Goal: Task Accomplishment & Management: Complete application form

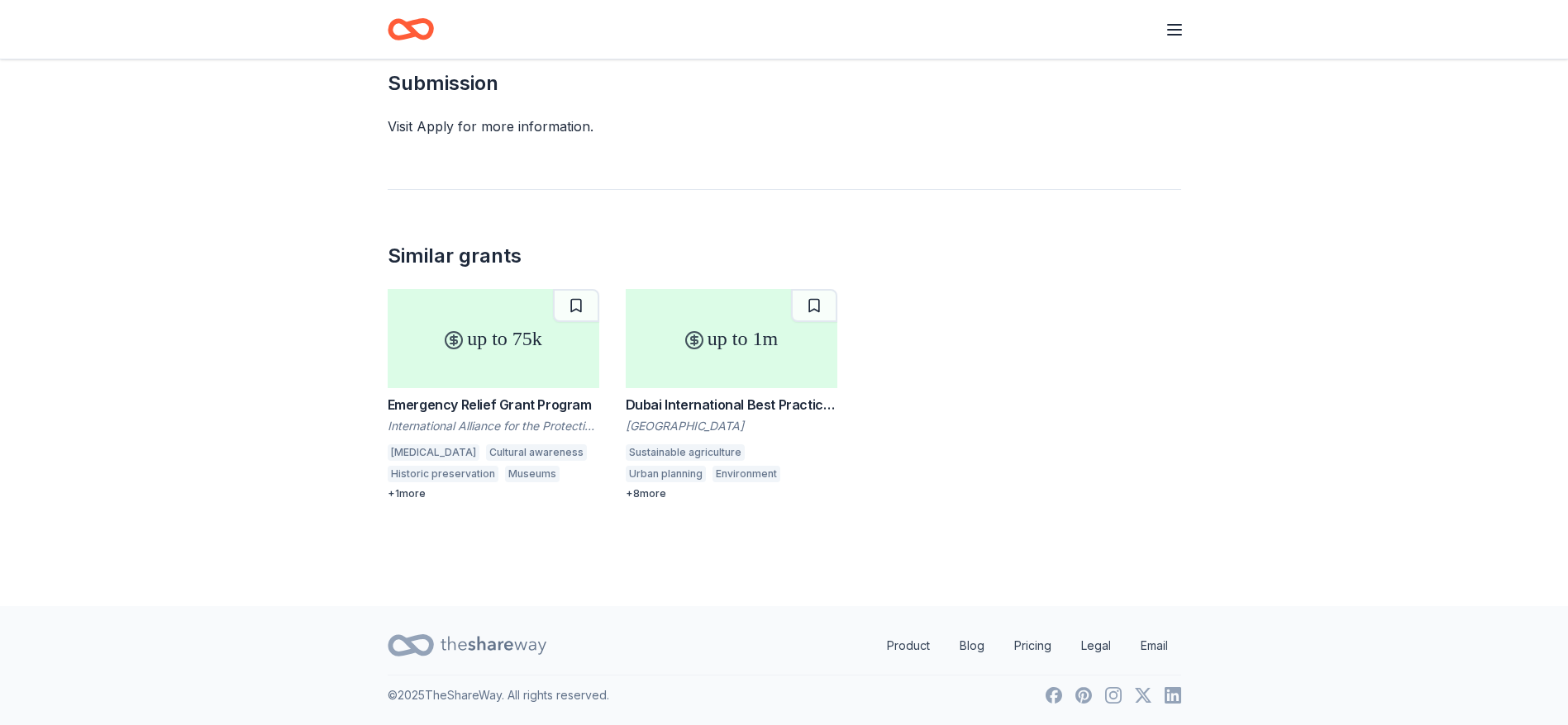
scroll to position [1264, 0]
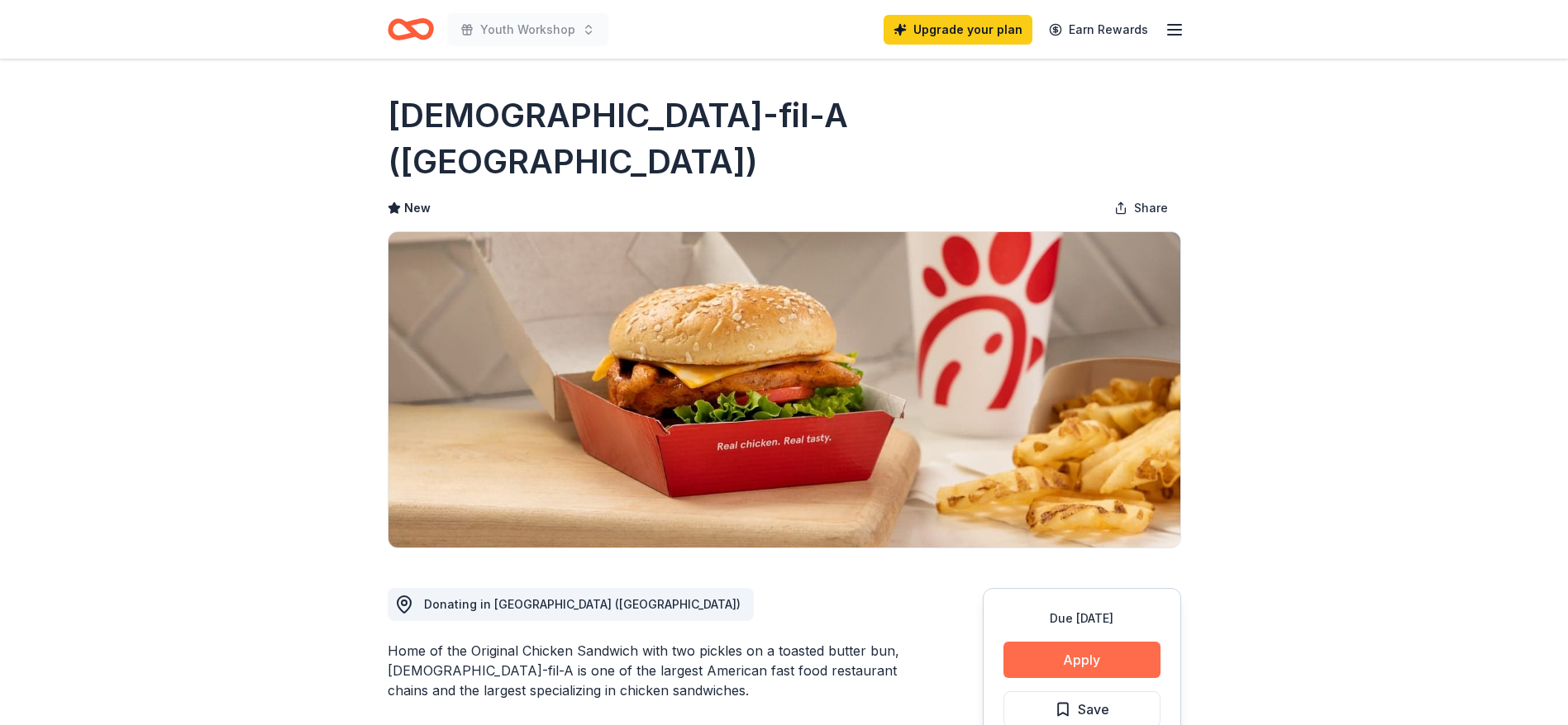
click at [1074, 642] on button "Apply" at bounding box center [1082, 659] width 157 height 36
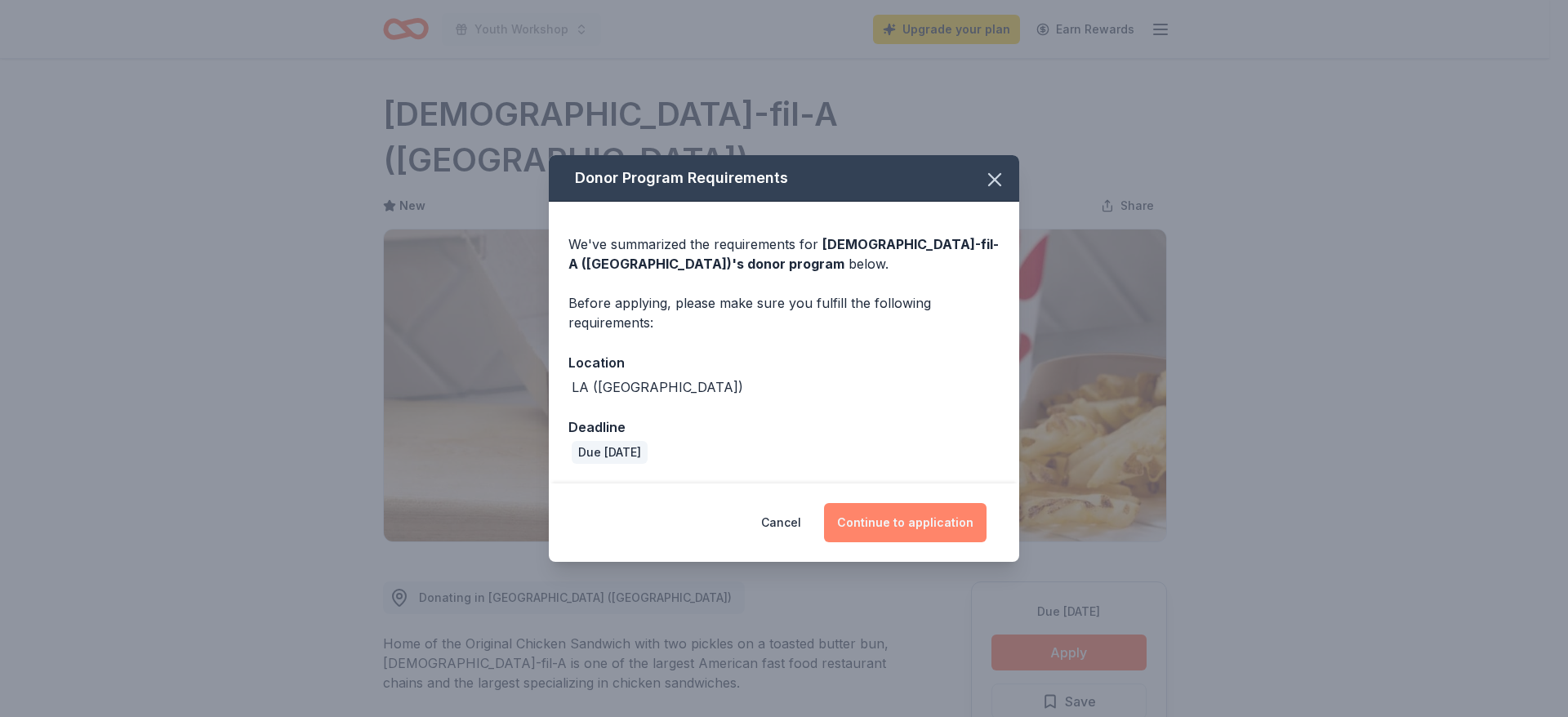
click at [921, 524] on button "Continue to application" at bounding box center [905, 522] width 163 height 39
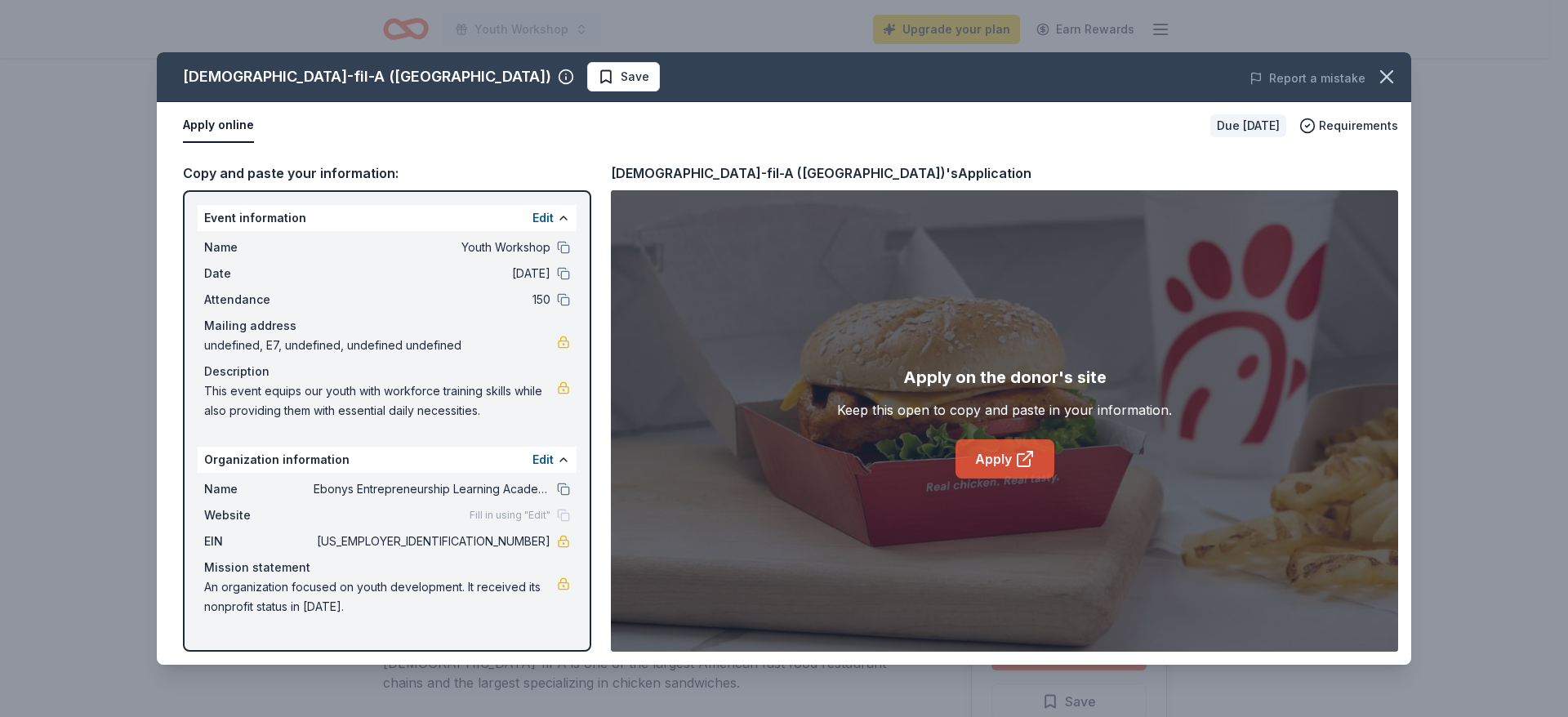
click at [974, 461] on link "Apply" at bounding box center [1005, 459] width 99 height 39
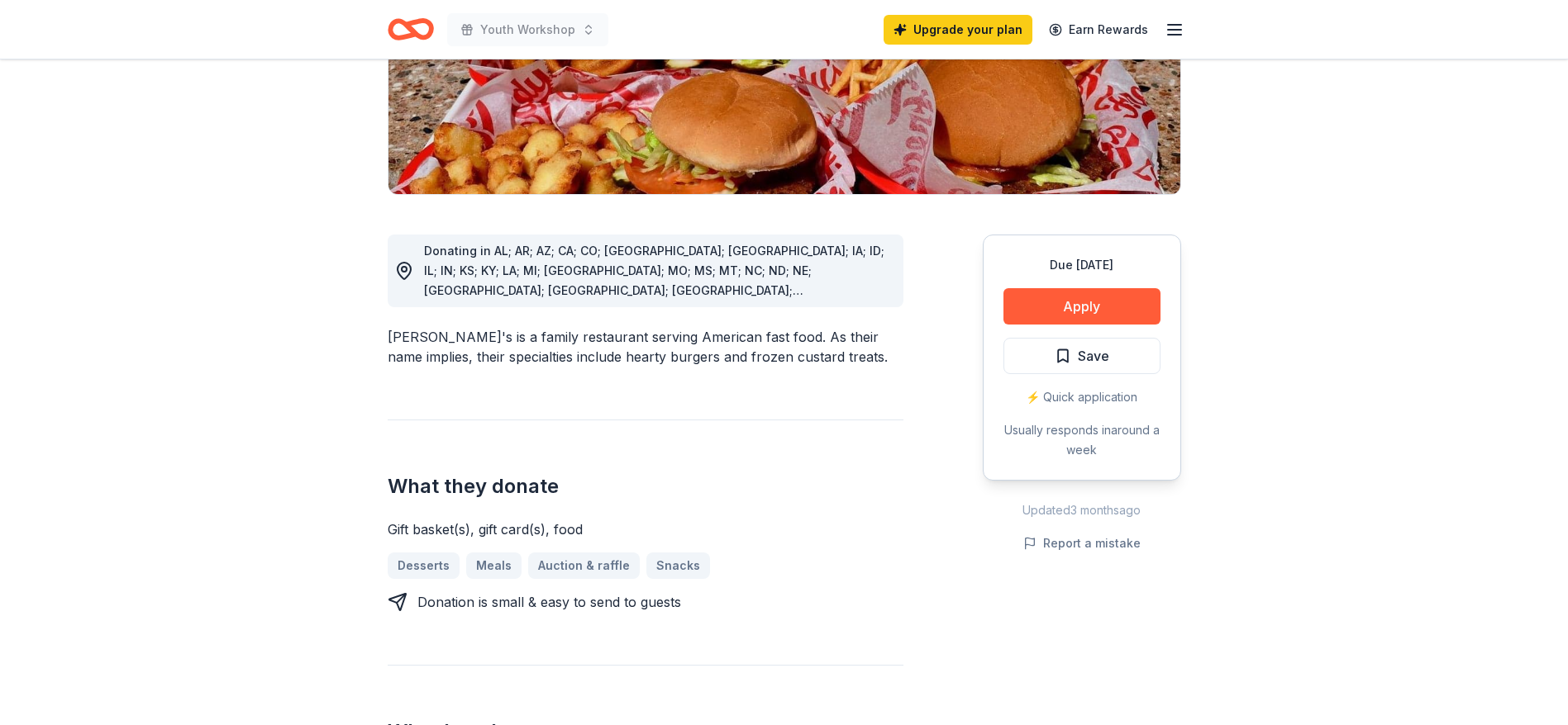
scroll to position [373, 0]
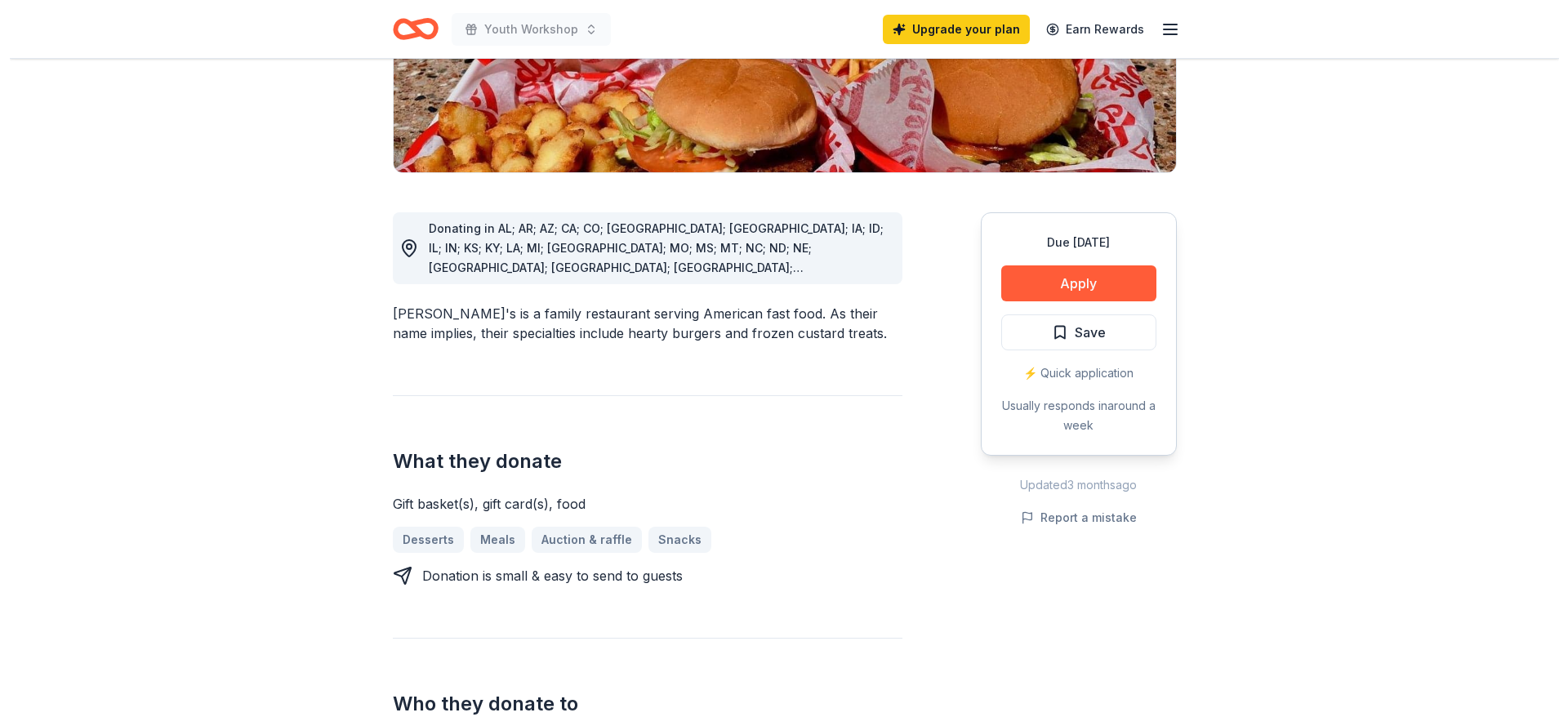
scroll to position [487, 0]
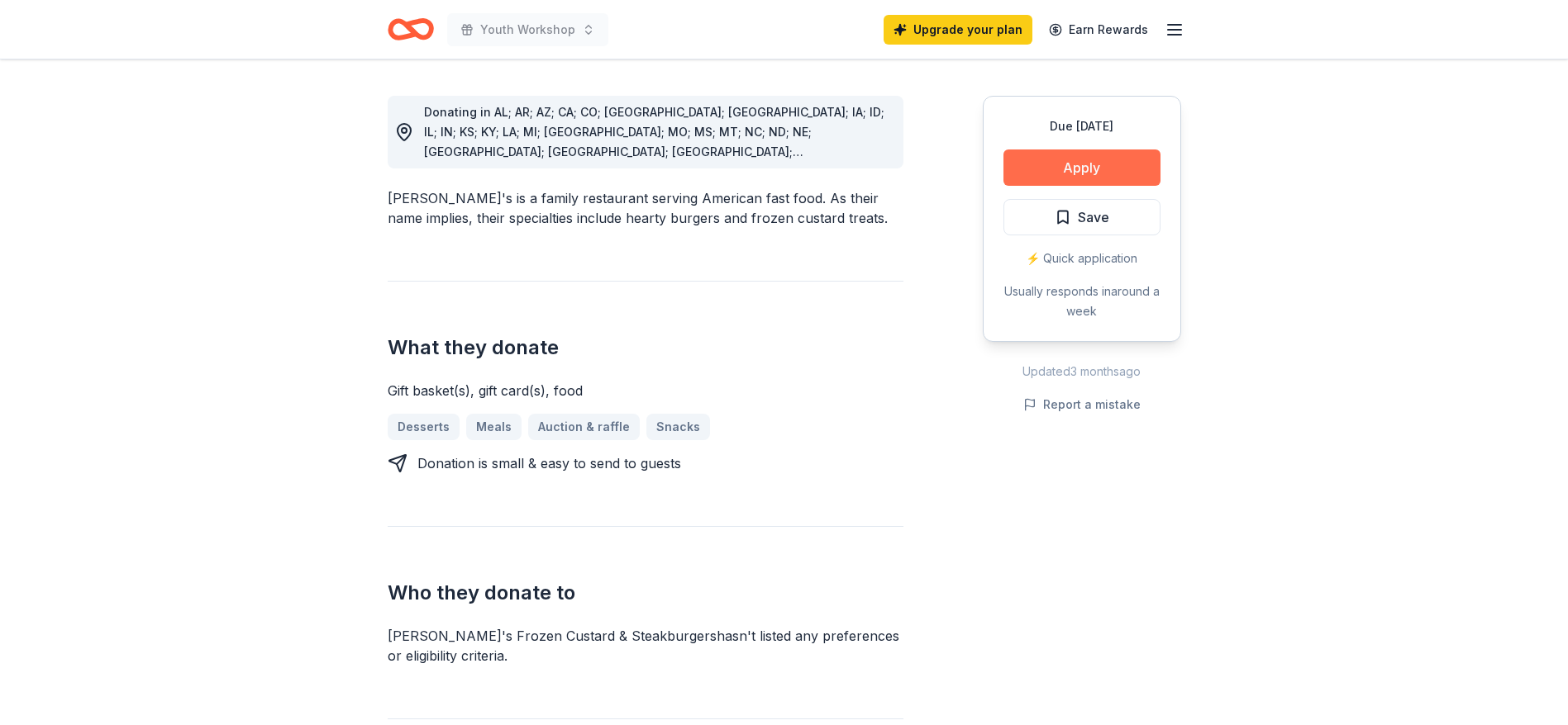
click at [1084, 150] on button "Apply" at bounding box center [1082, 167] width 157 height 36
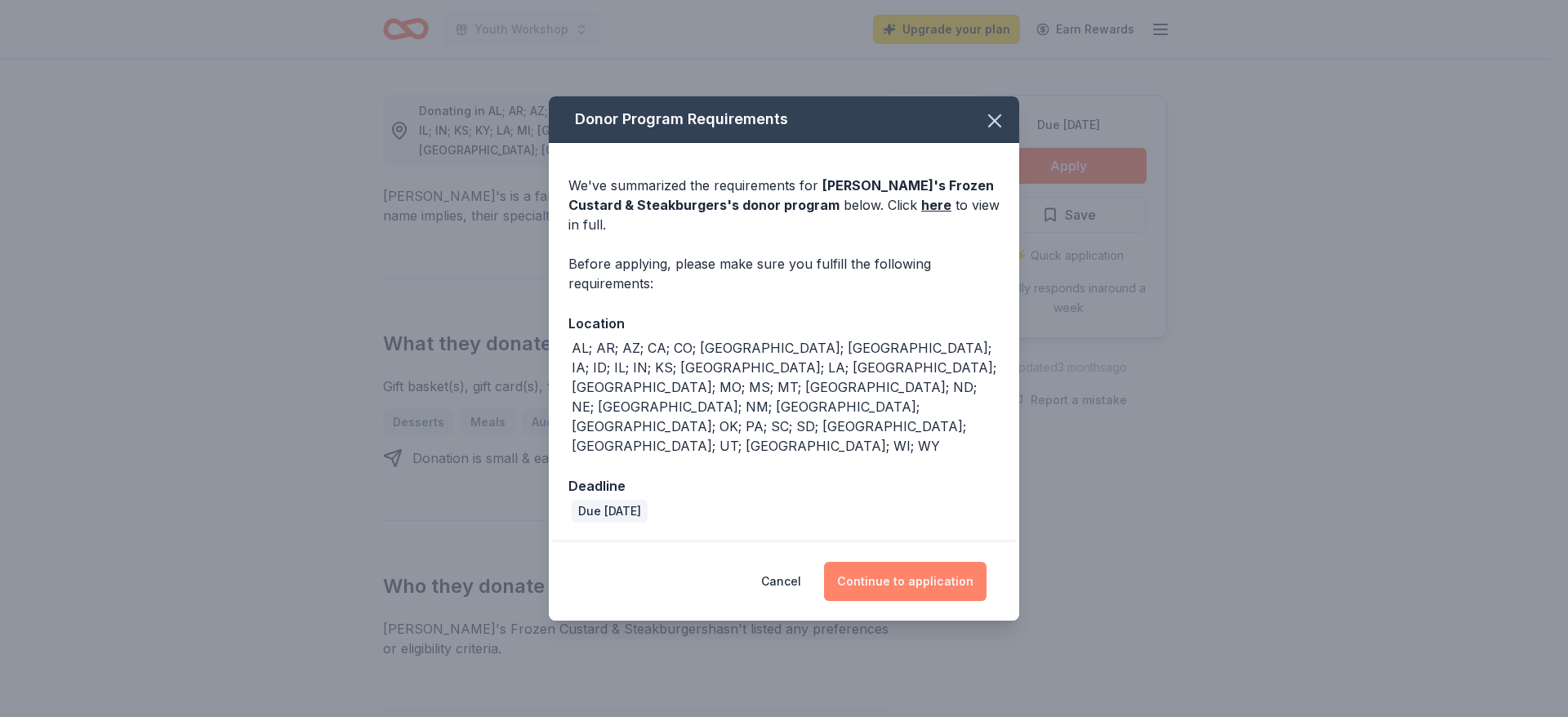
click at [885, 562] on button "Continue to application" at bounding box center [905, 581] width 163 height 39
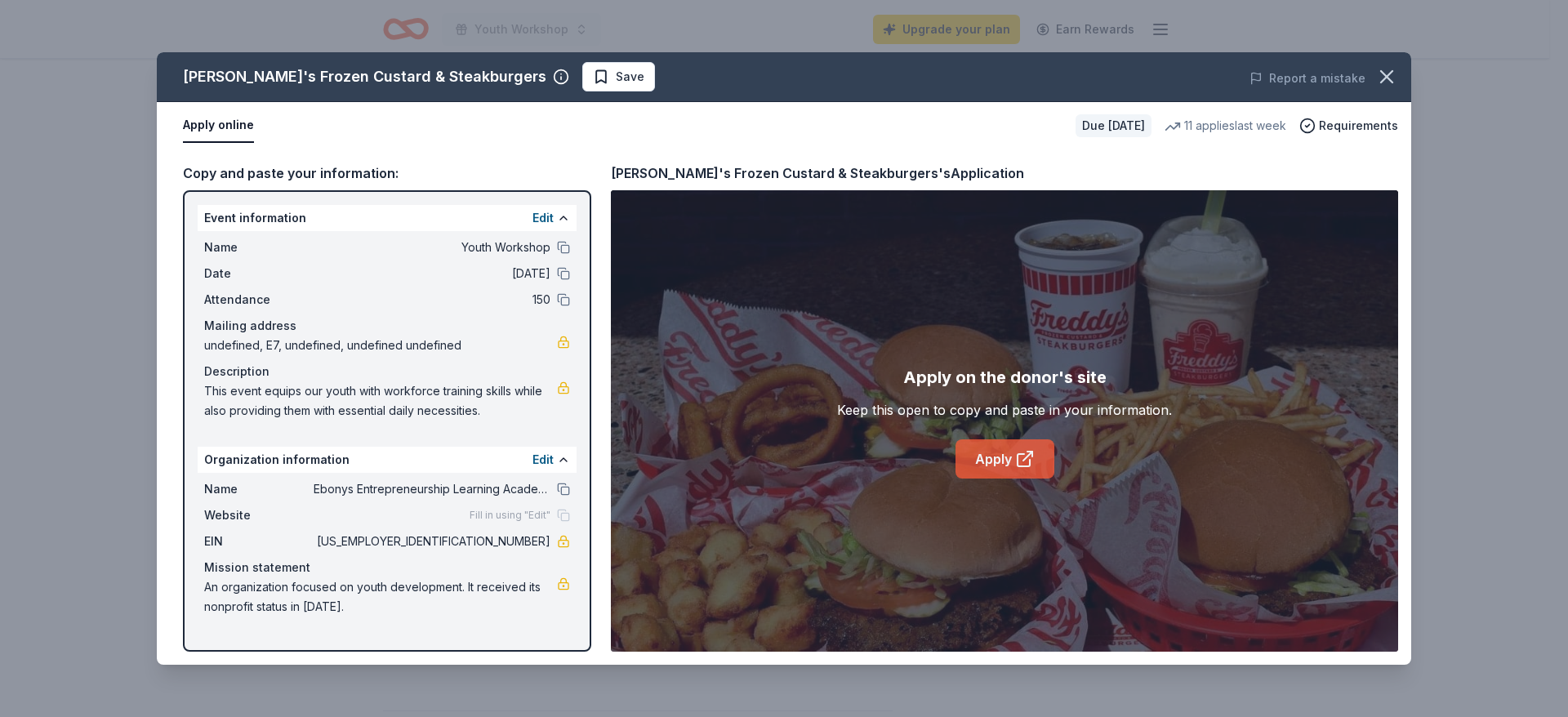
click at [995, 448] on link "Apply" at bounding box center [1005, 459] width 99 height 39
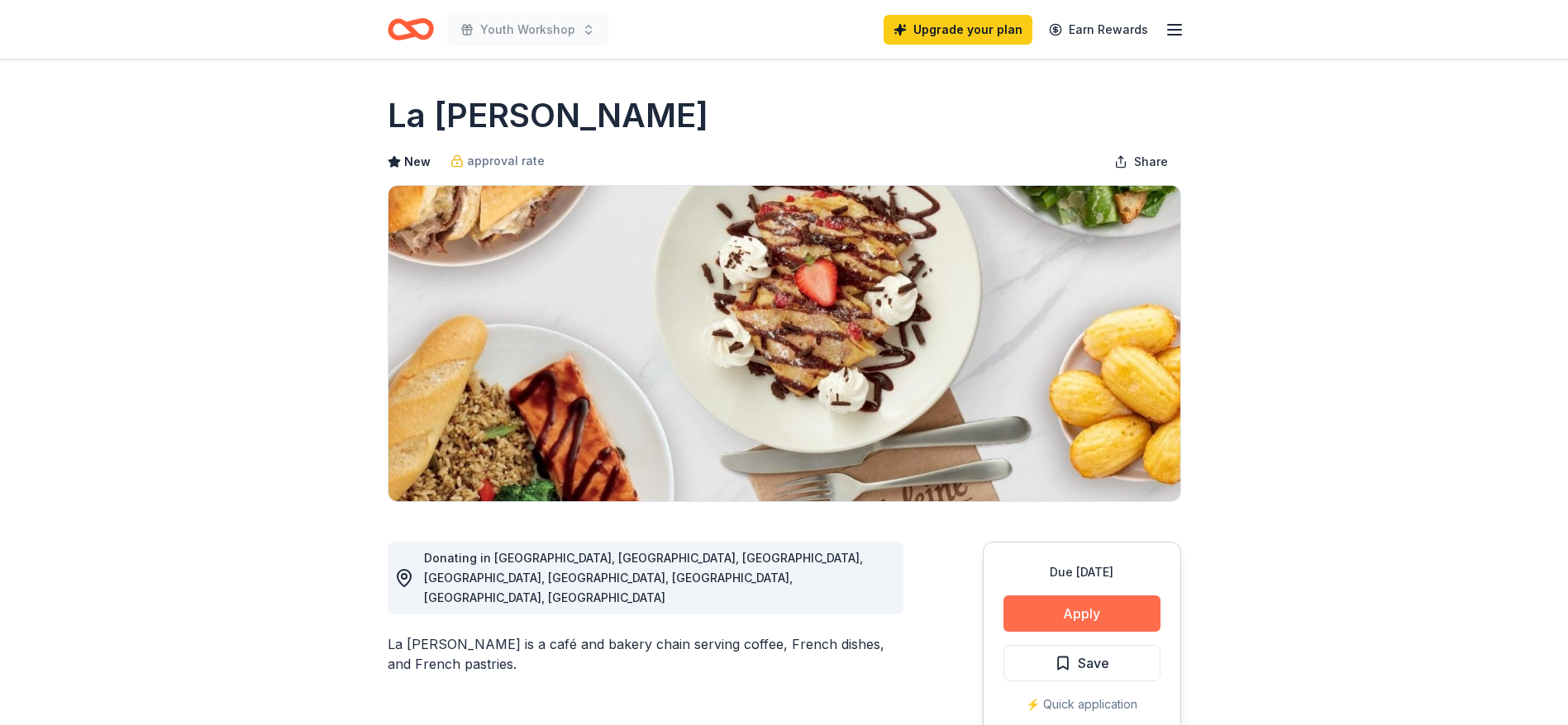
click at [1098, 613] on button "Apply" at bounding box center [1082, 613] width 157 height 36
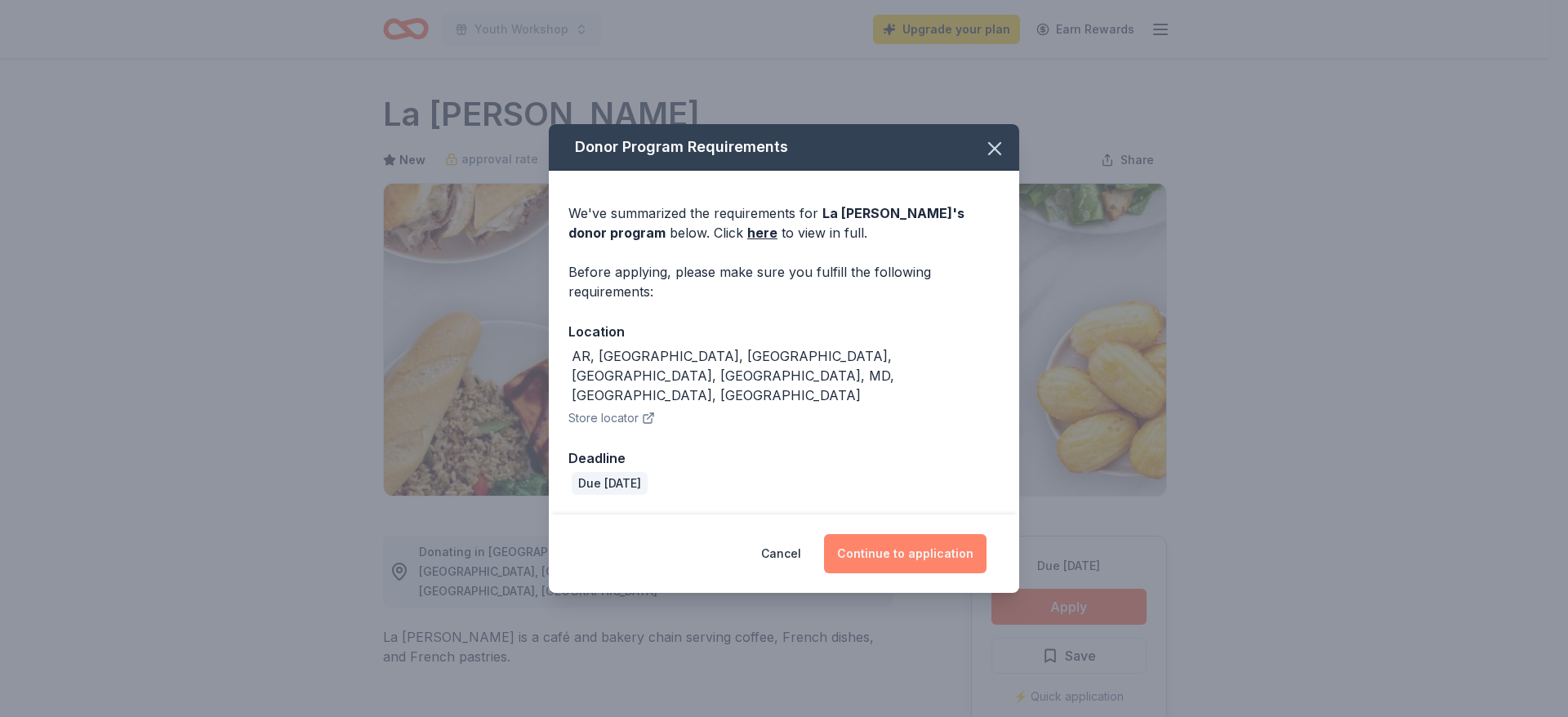
click at [849, 534] on button "Continue to application" at bounding box center [905, 554] width 163 height 39
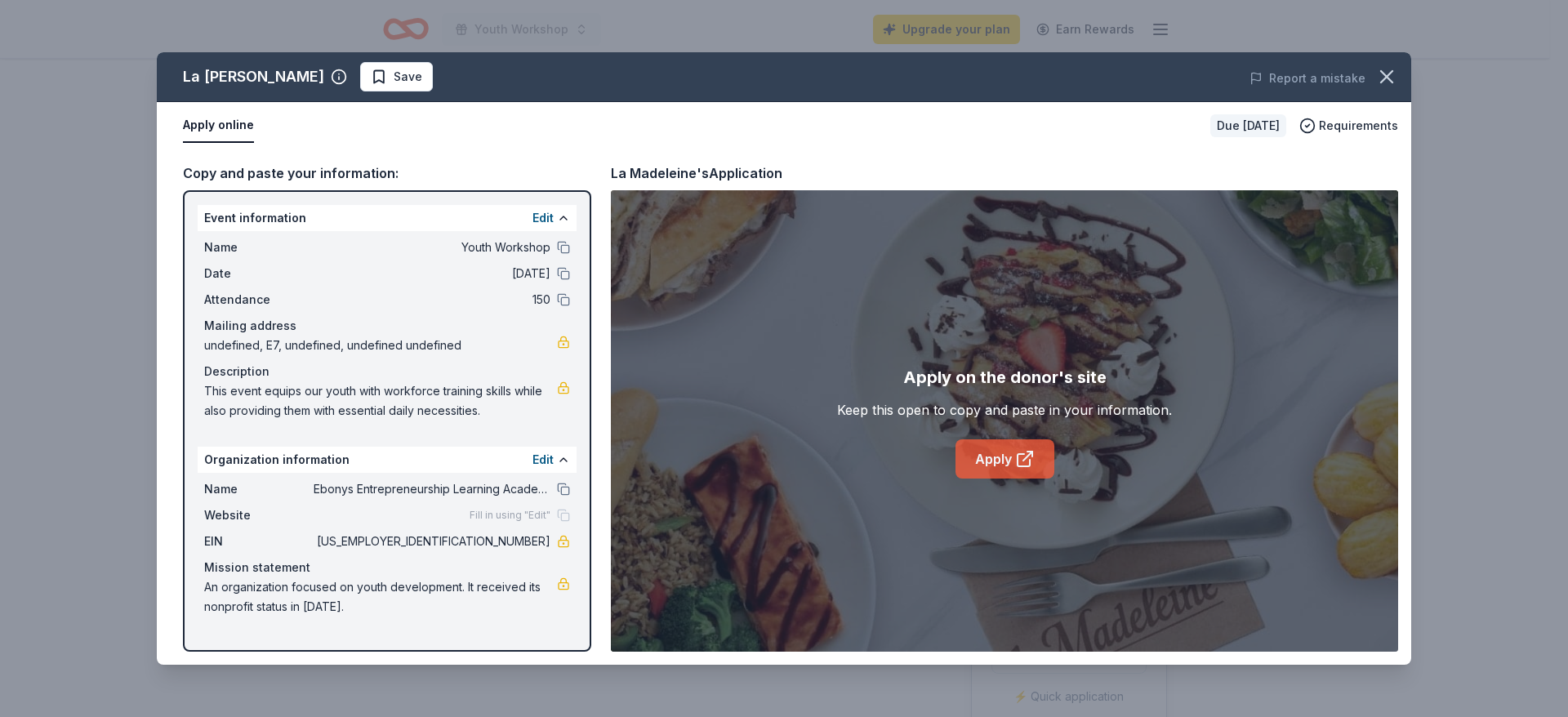
click at [1020, 452] on icon at bounding box center [1025, 459] width 19 height 19
